Goal: Information Seeking & Learning: Learn about a topic

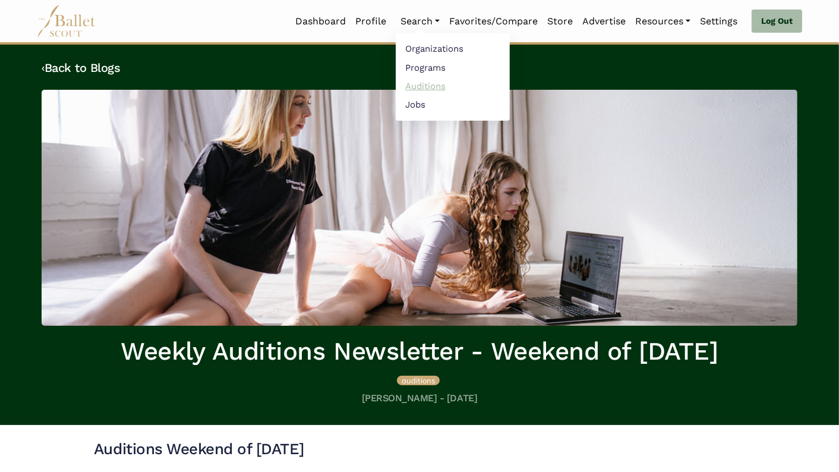
click at [430, 84] on link "Auditions" at bounding box center [453, 86] width 114 height 18
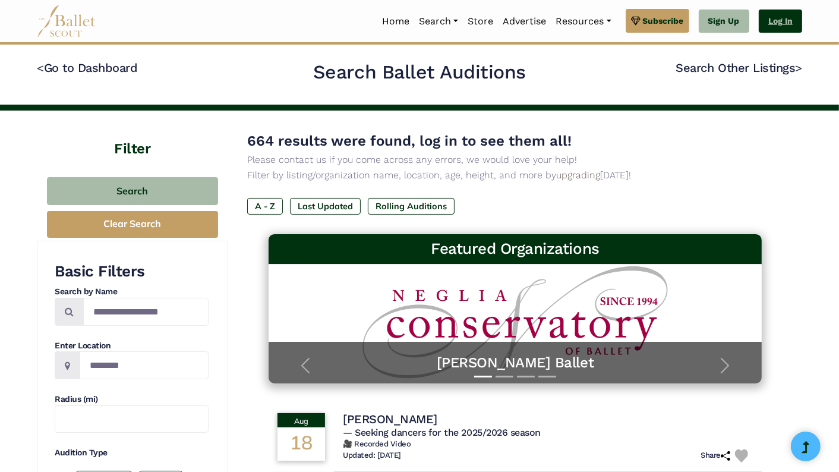
click at [786, 22] on link "Log In" at bounding box center [780, 22] width 43 height 24
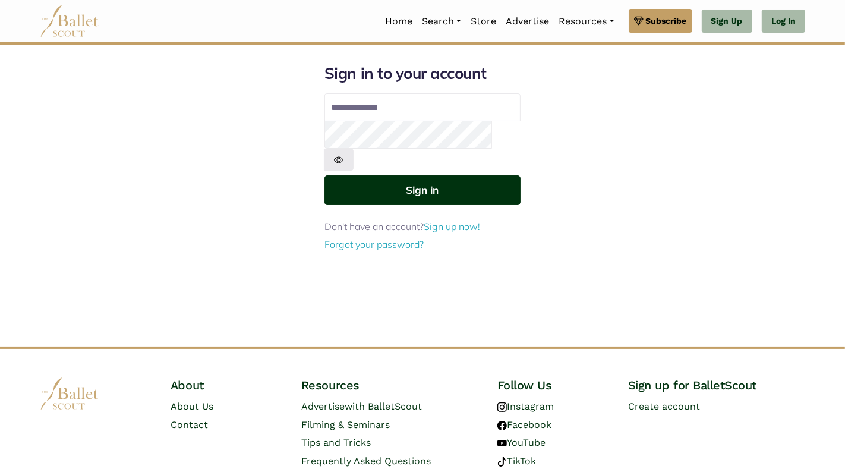
type input "**********"
click at [463, 175] on button "Sign in" at bounding box center [422, 189] width 196 height 29
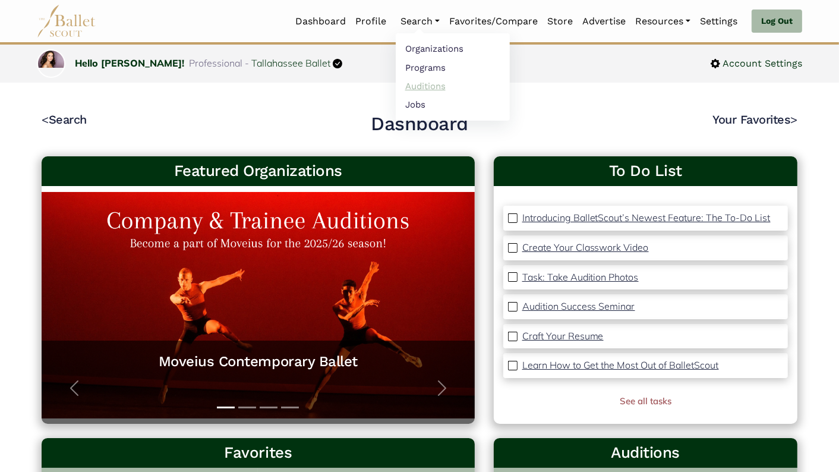
click at [423, 88] on link "Auditions" at bounding box center [453, 86] width 114 height 18
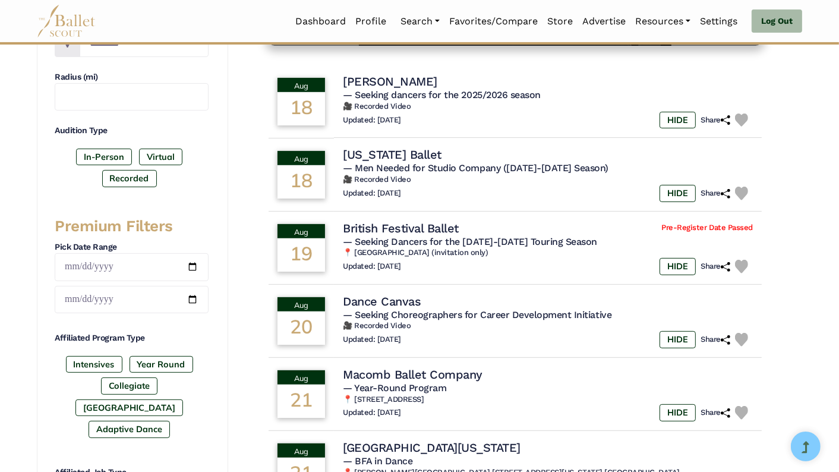
scroll to position [333, 0]
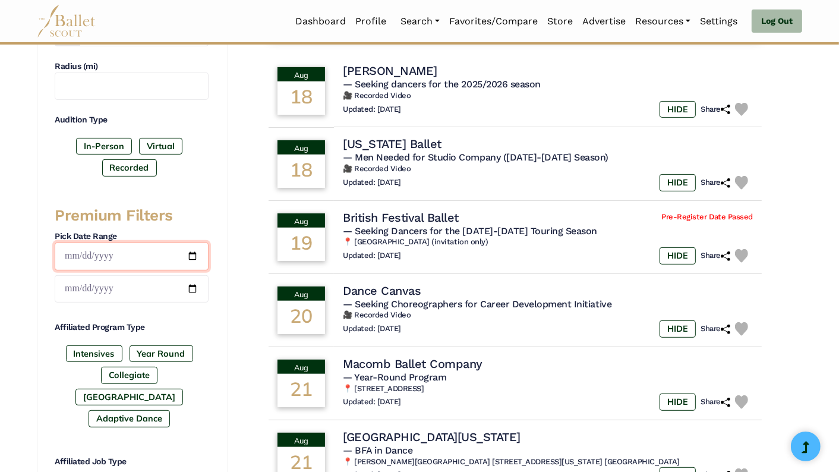
click at [193, 253] on input "date" at bounding box center [132, 256] width 154 height 28
type input "**********"
click at [192, 284] on input "date" at bounding box center [132, 289] width 154 height 28
type input "**********"
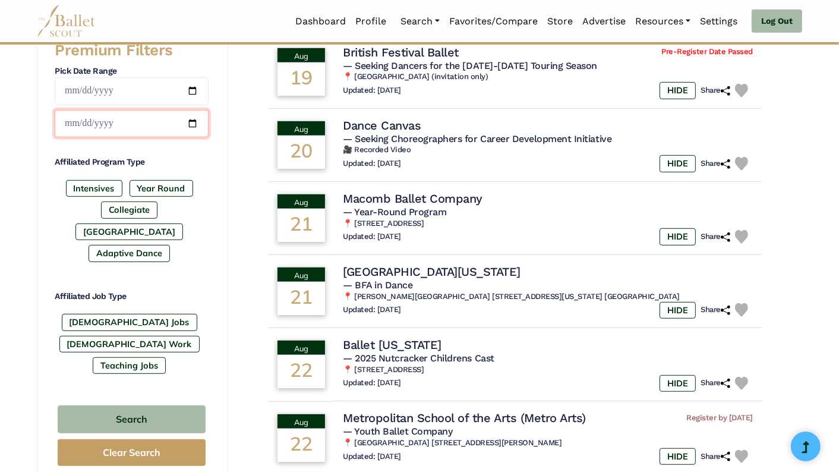
scroll to position [497, 0]
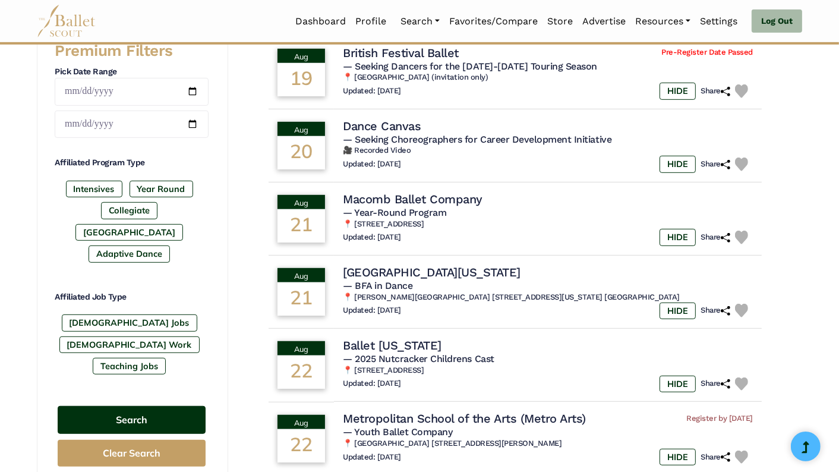
click at [171, 406] on button "Search" at bounding box center [132, 420] width 148 height 28
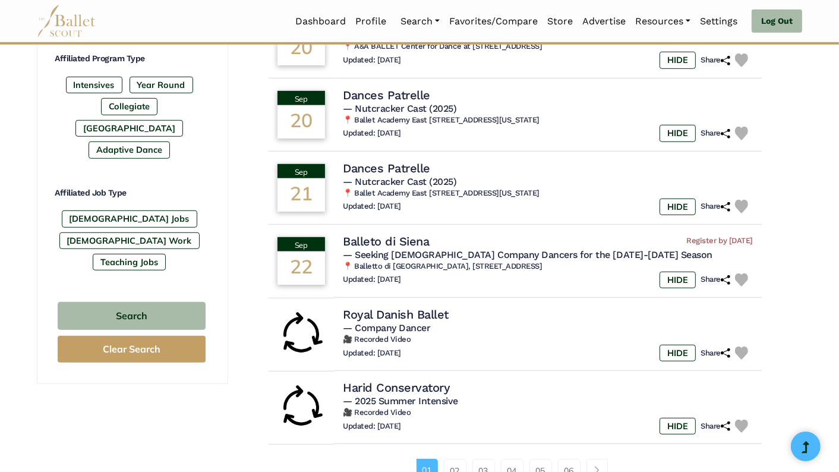
scroll to position [599, 0]
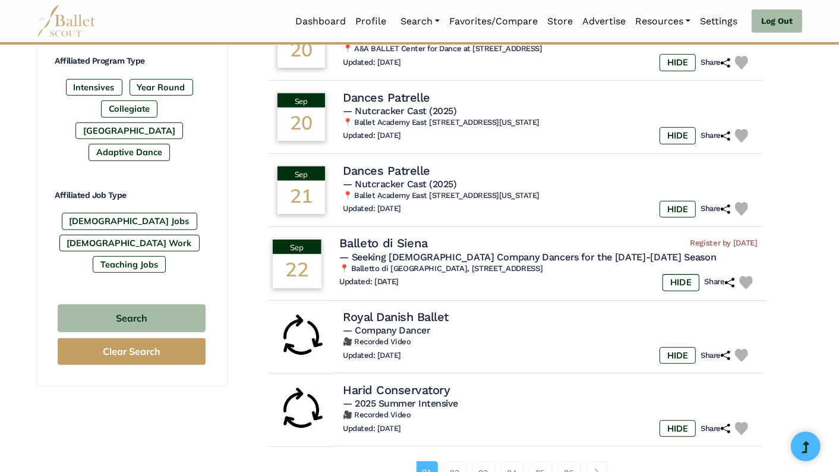
click at [746, 282] on img at bounding box center [746, 283] width 14 height 14
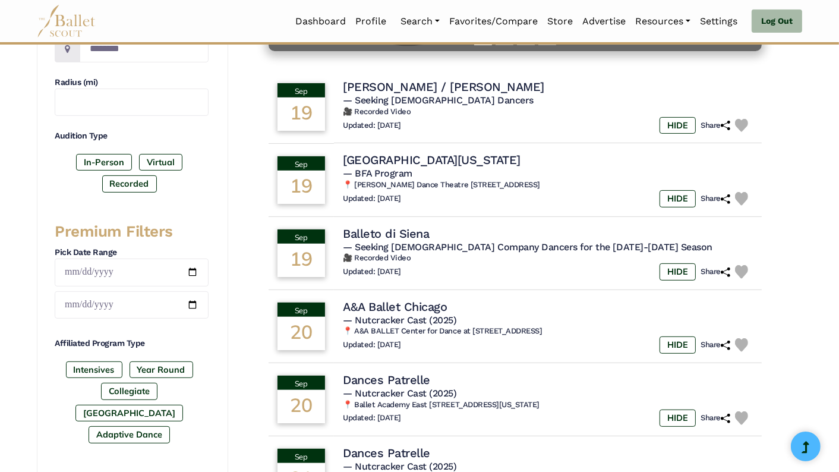
scroll to position [308, 0]
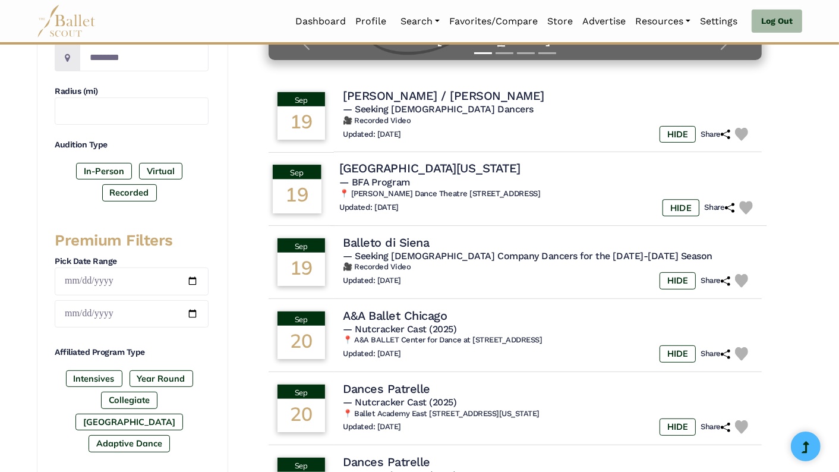
click at [746, 206] on img at bounding box center [746, 208] width 14 height 14
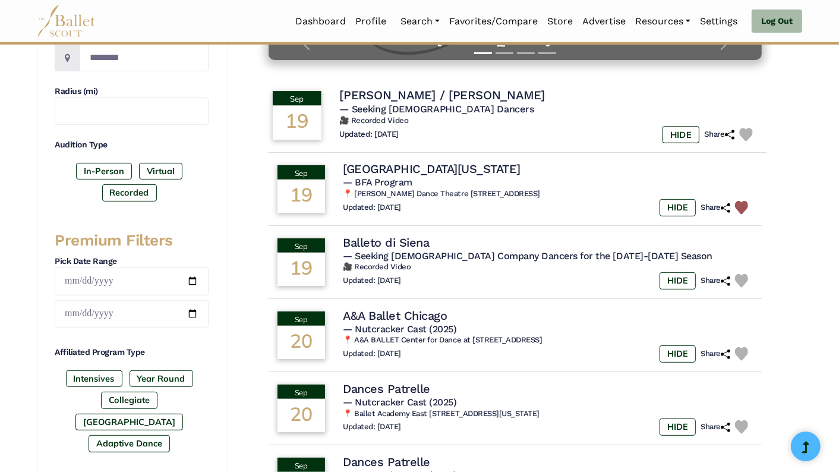
click at [741, 130] on img at bounding box center [746, 135] width 14 height 14
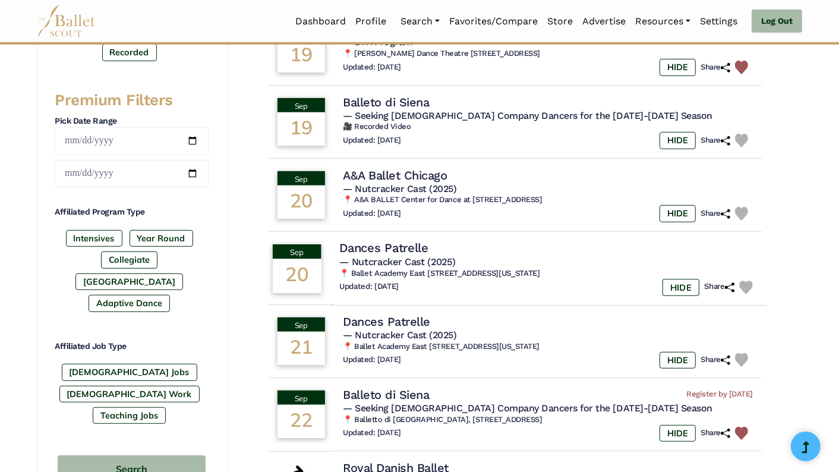
scroll to position [447, 0]
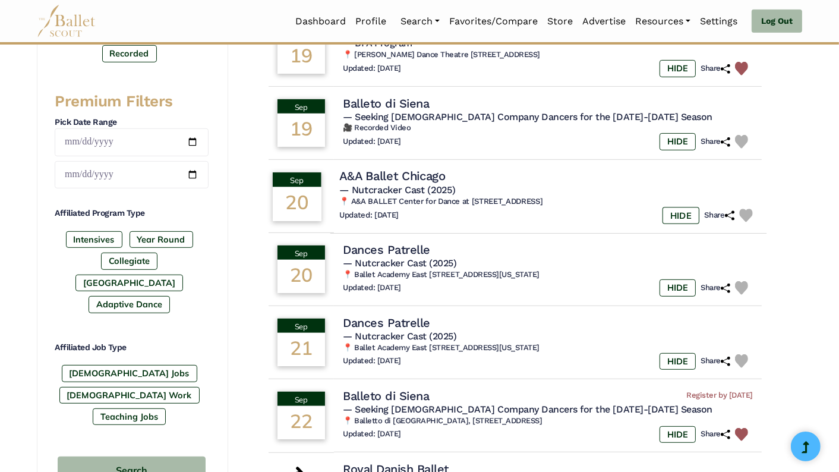
click at [748, 215] on img at bounding box center [746, 216] width 14 height 14
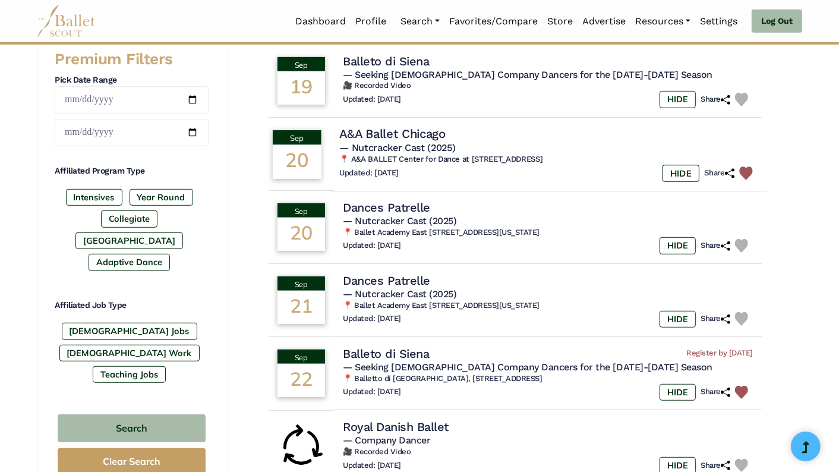
scroll to position [490, 0]
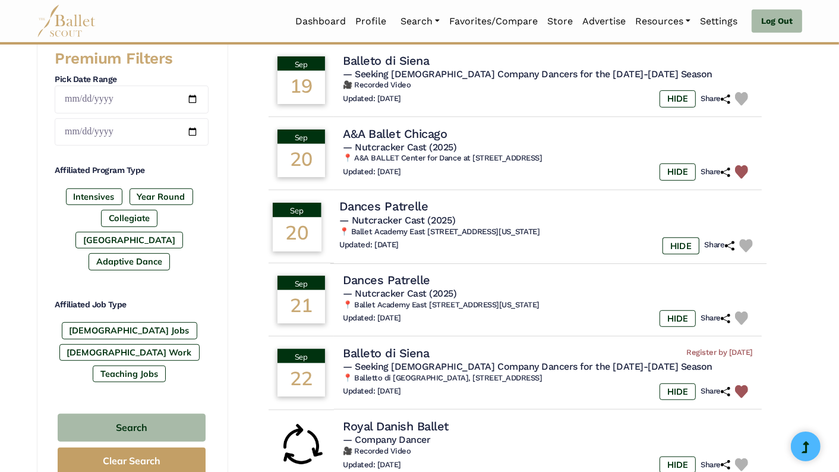
click at [746, 246] on img at bounding box center [746, 246] width 14 height 14
click at [493, 24] on link "Favorites/Compare" at bounding box center [493, 21] width 98 height 25
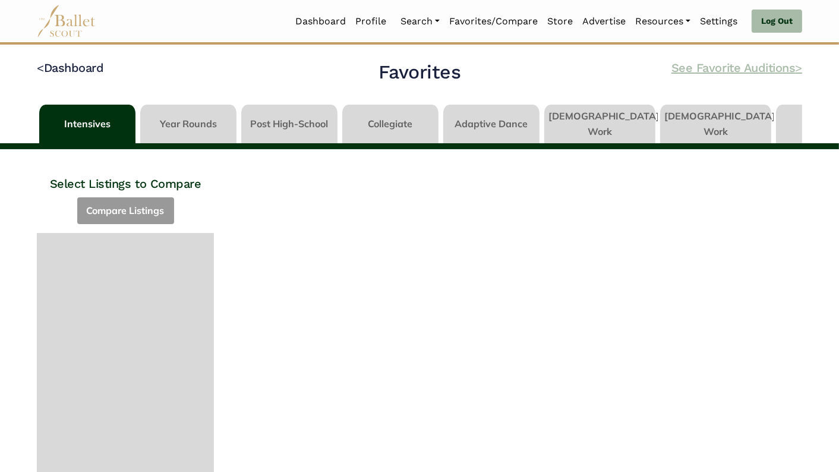
click at [699, 69] on link "See Favorite Auditions >" at bounding box center [736, 68] width 131 height 14
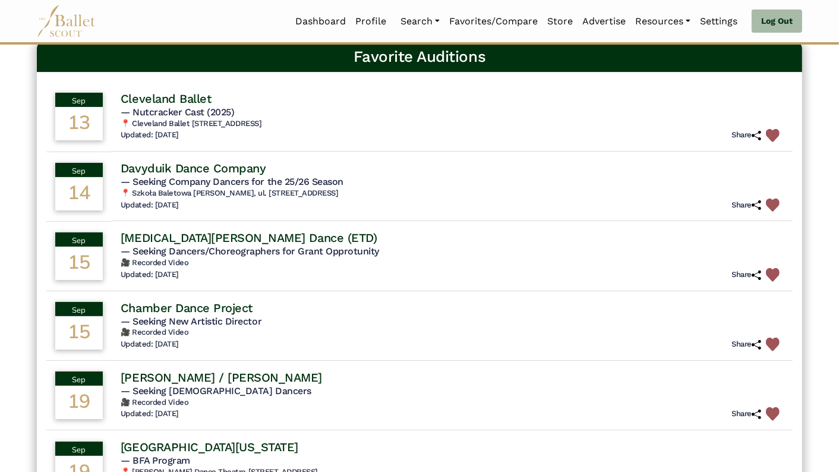
scroll to position [91, 0]
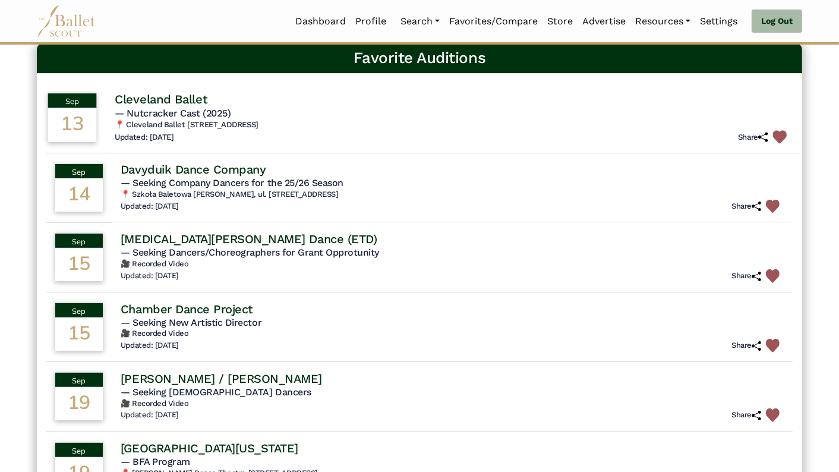
click at [778, 136] on img at bounding box center [780, 137] width 14 height 14
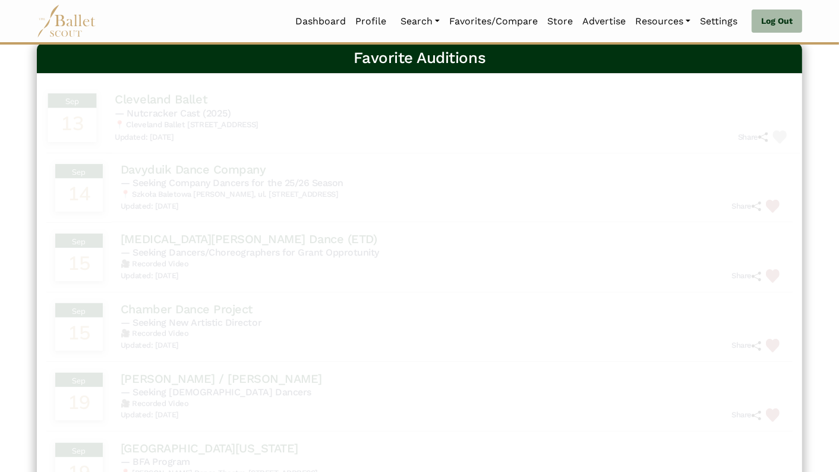
scroll to position [0, 0]
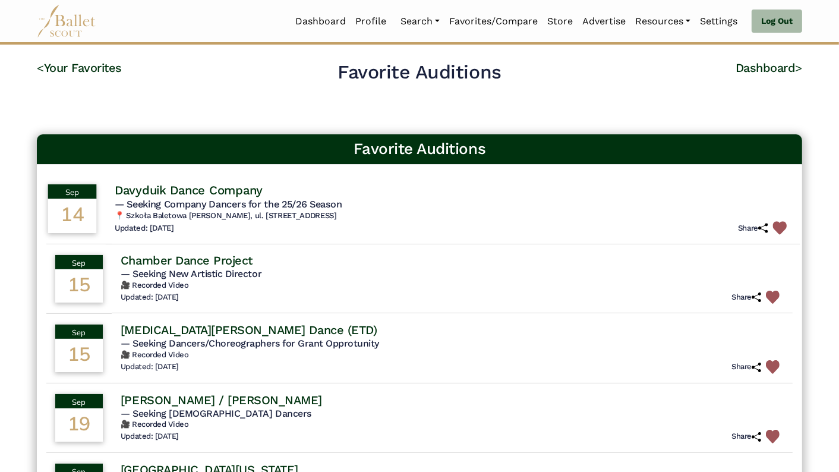
click at [777, 225] on img at bounding box center [780, 228] width 14 height 14
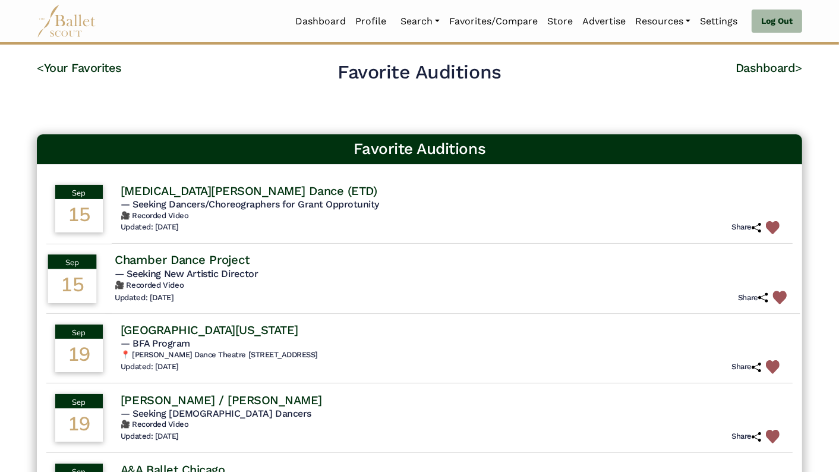
scroll to position [114, 0]
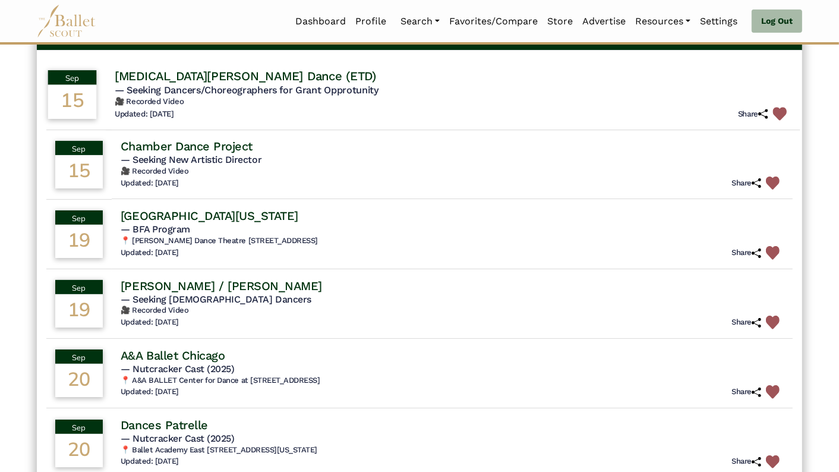
click at [778, 112] on img at bounding box center [780, 114] width 14 height 14
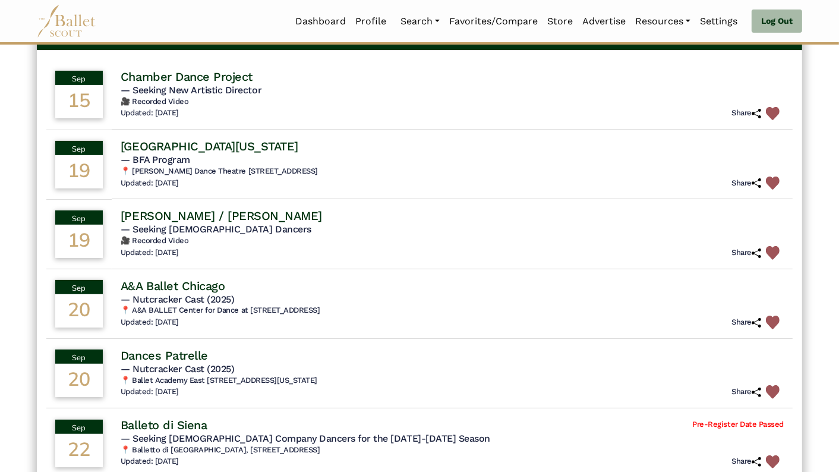
click at [778, 112] on img at bounding box center [773, 114] width 14 height 14
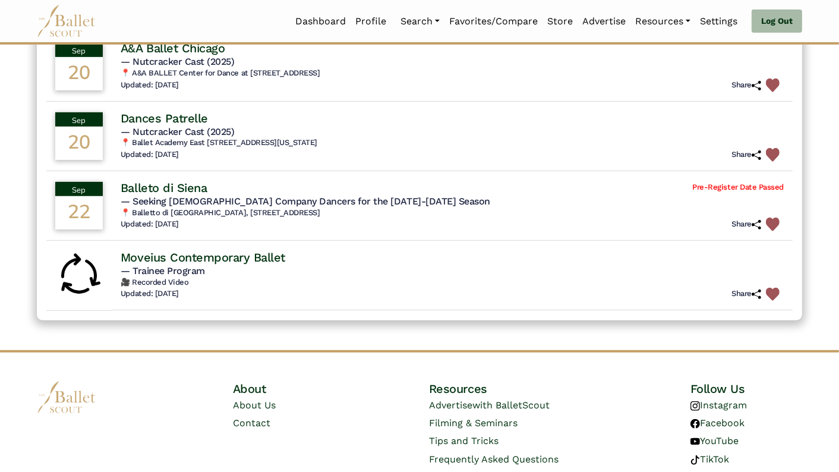
scroll to position [302, 0]
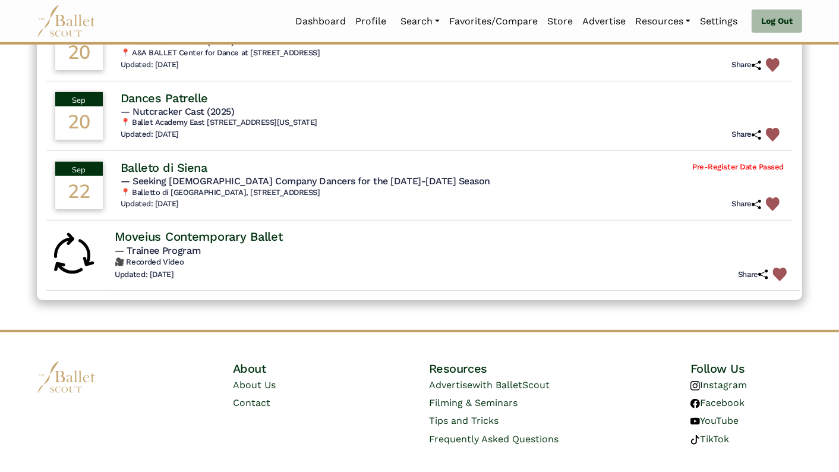
click at [777, 271] on img at bounding box center [780, 274] width 14 height 14
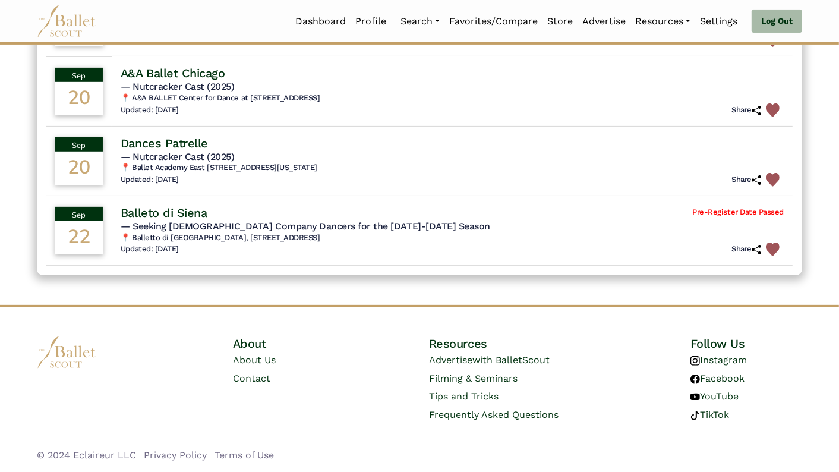
scroll to position [0, 0]
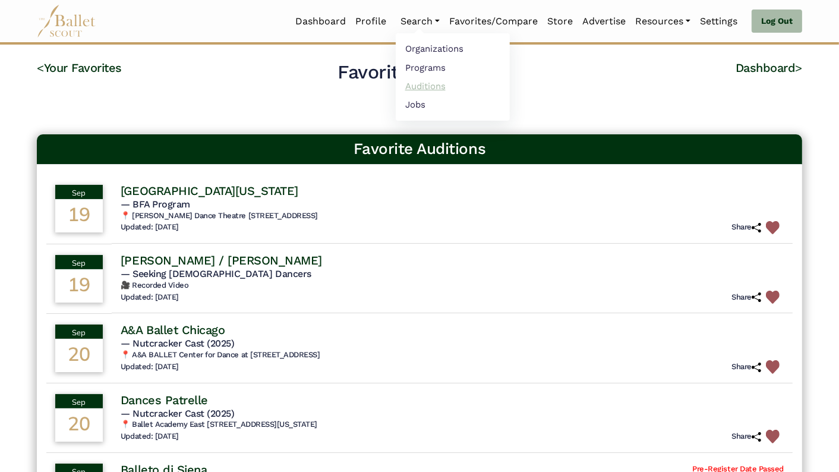
click at [427, 87] on link "Auditions" at bounding box center [453, 86] width 114 height 18
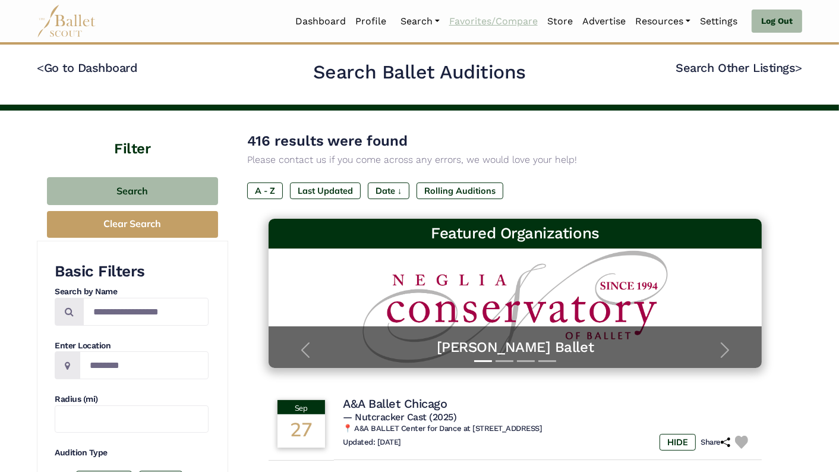
click at [503, 18] on link "Favorites/Compare" at bounding box center [493, 21] width 98 height 25
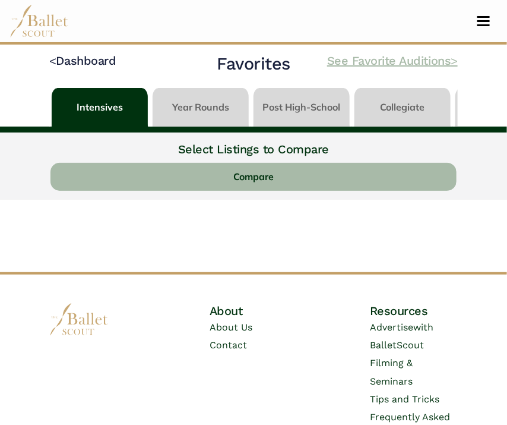
click at [367, 65] on link "See Favorite Auditions >" at bounding box center [392, 60] width 131 height 14
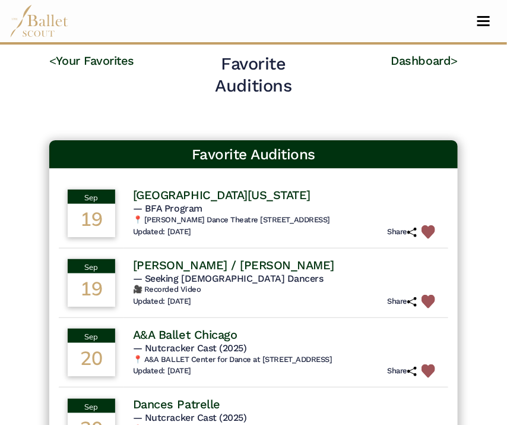
click at [229, 194] on h4 "[GEOGRAPHIC_DATA][US_STATE]" at bounding box center [222, 194] width 178 height 15
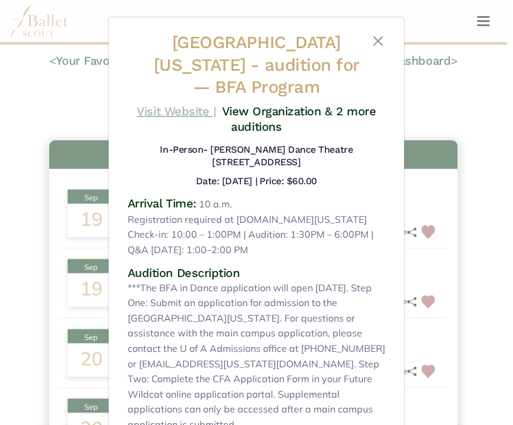
click at [187, 108] on link "Visit Website |" at bounding box center [176, 111] width 79 height 14
click at [378, 40] on button "Close" at bounding box center [378, 41] width 14 height 14
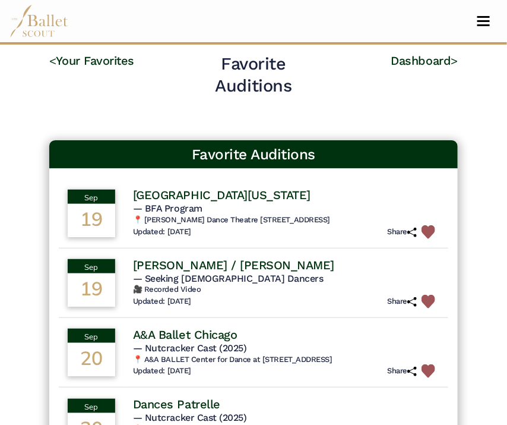
click at [231, 267] on h4 "[PERSON_NAME] / [PERSON_NAME]" at bounding box center [233, 264] width 201 height 15
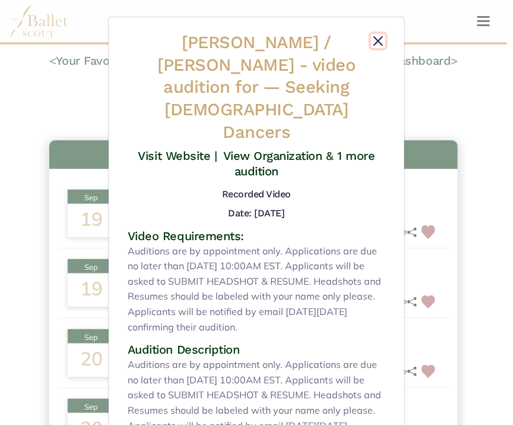
click at [378, 37] on button "Close" at bounding box center [378, 41] width 14 height 14
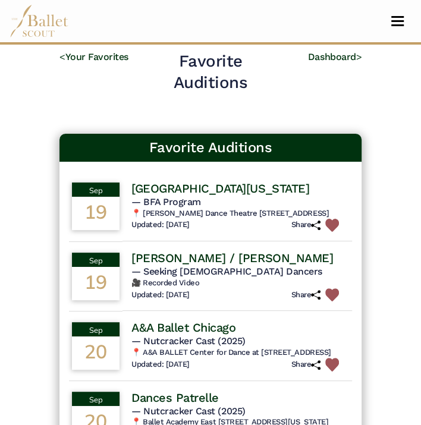
click at [225, 266] on h4 "[PERSON_NAME] / [PERSON_NAME]" at bounding box center [231, 257] width 201 height 15
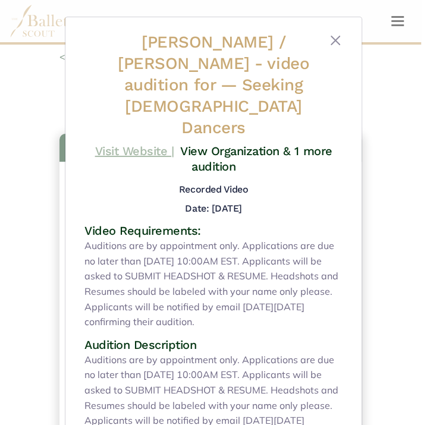
click at [121, 144] on link "Visit Website |" at bounding box center [134, 151] width 79 height 14
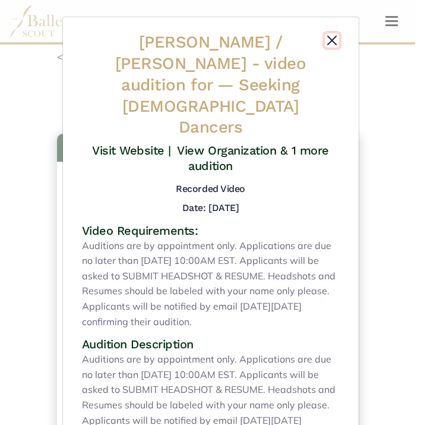
click at [327, 36] on button "Close" at bounding box center [332, 40] width 14 height 14
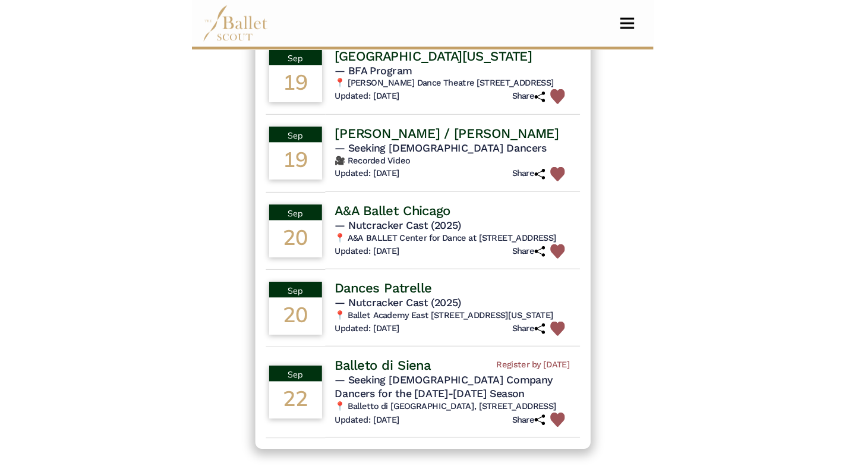
scroll to position [144, 0]
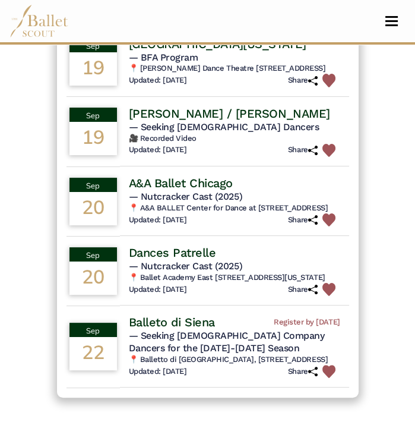
click at [189, 191] on h4 "A&A Ballet Chicago" at bounding box center [181, 182] width 104 height 15
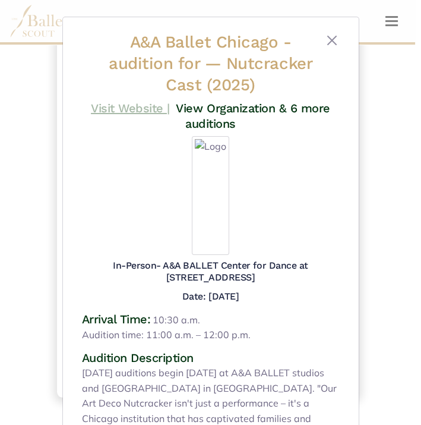
click at [121, 106] on link "Visit Website |" at bounding box center [130, 108] width 79 height 14
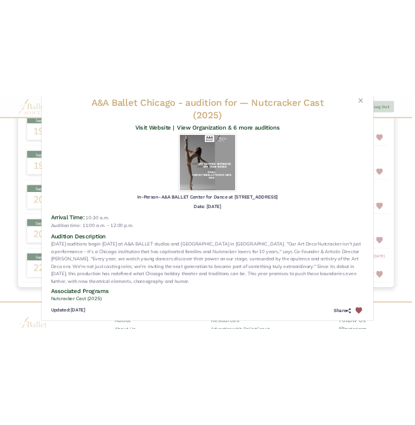
scroll to position [30, 0]
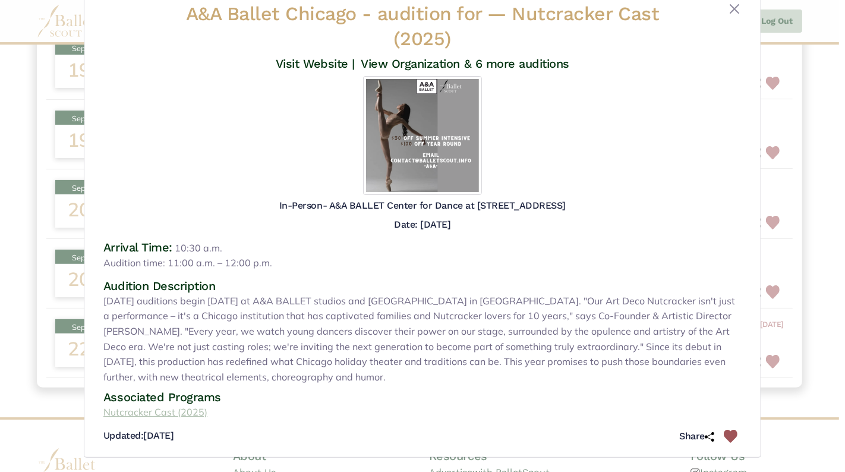
click at [144, 414] on link "Nutcracker Cast (2025)" at bounding box center [422, 412] width 657 height 15
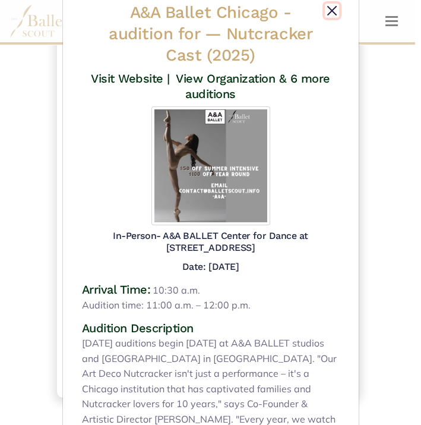
click at [329, 11] on button "Close" at bounding box center [332, 11] width 14 height 14
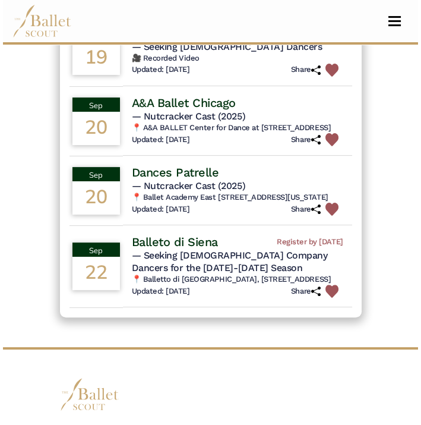
scroll to position [226, 0]
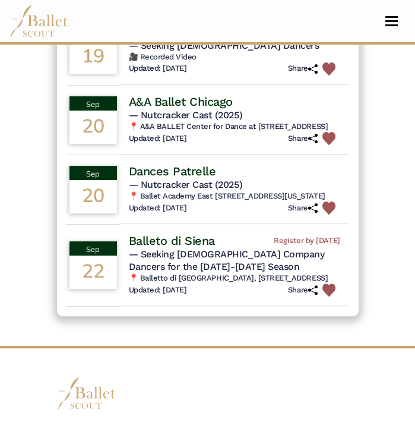
click at [209, 190] on span "— Nutcracker Cast (2025)" at bounding box center [185, 184] width 113 height 11
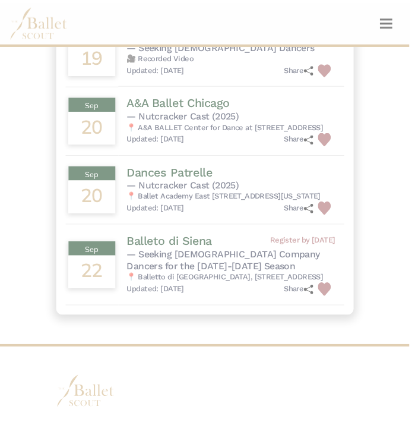
scroll to position [0, 0]
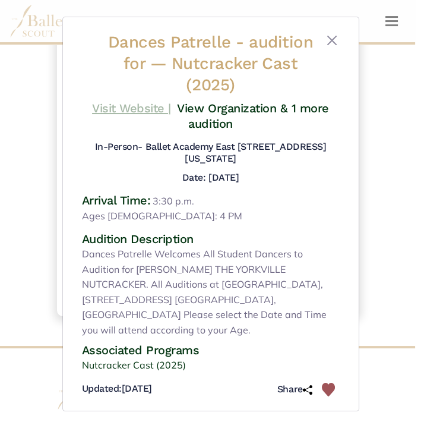
click at [144, 108] on link "Visit Website |" at bounding box center [131, 108] width 79 height 14
click at [334, 41] on button "Close" at bounding box center [332, 40] width 14 height 14
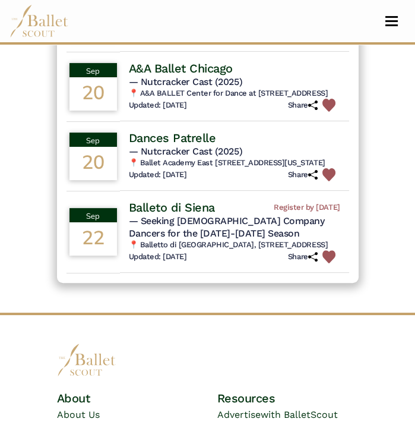
scroll to position [273, 0]
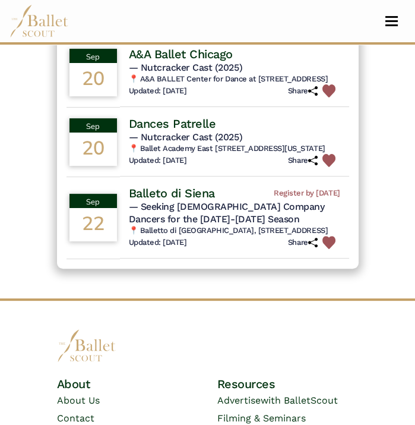
click at [175, 201] on h4 "Balleto di Siena" at bounding box center [172, 192] width 86 height 15
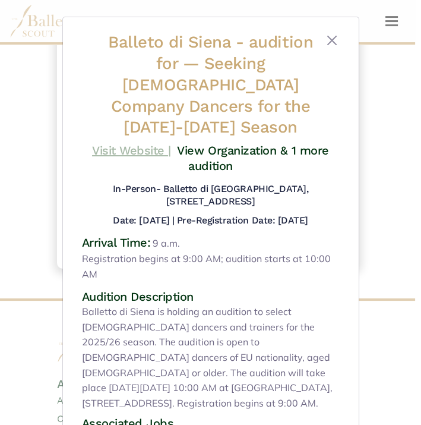
click at [138, 143] on link "Visit Website |" at bounding box center [131, 150] width 79 height 14
click at [329, 39] on button "Close" at bounding box center [332, 40] width 14 height 14
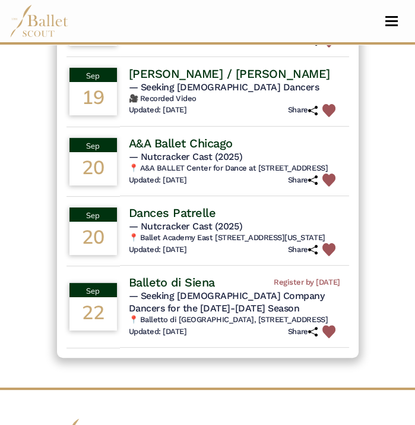
scroll to position [188, 0]
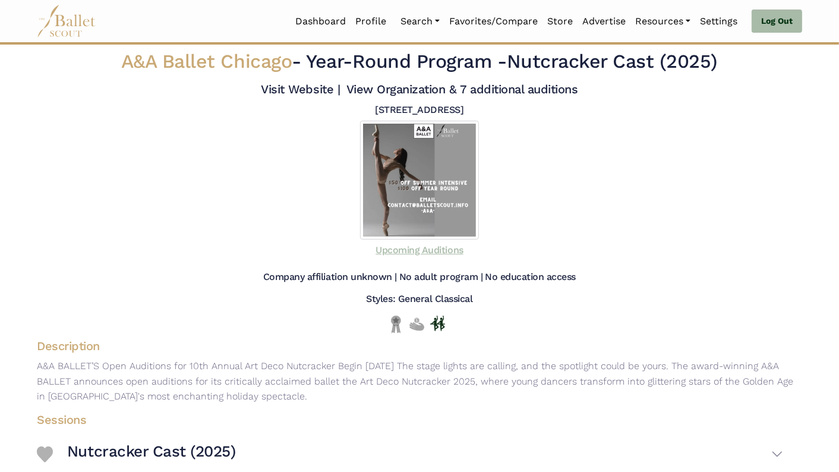
click at [414, 252] on link "Upcoming Auditions" at bounding box center [418, 249] width 87 height 11
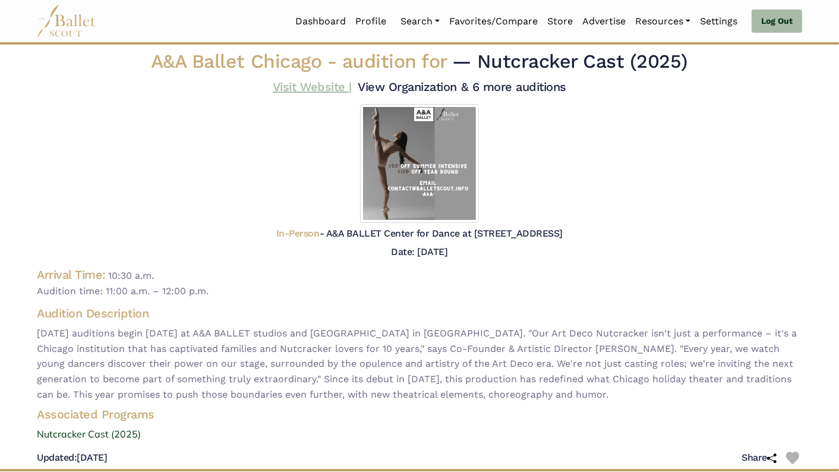
click at [298, 86] on link "Visit Website |" at bounding box center [312, 87] width 79 height 14
